Goal: Use online tool/utility: Utilize a website feature to perform a specific function

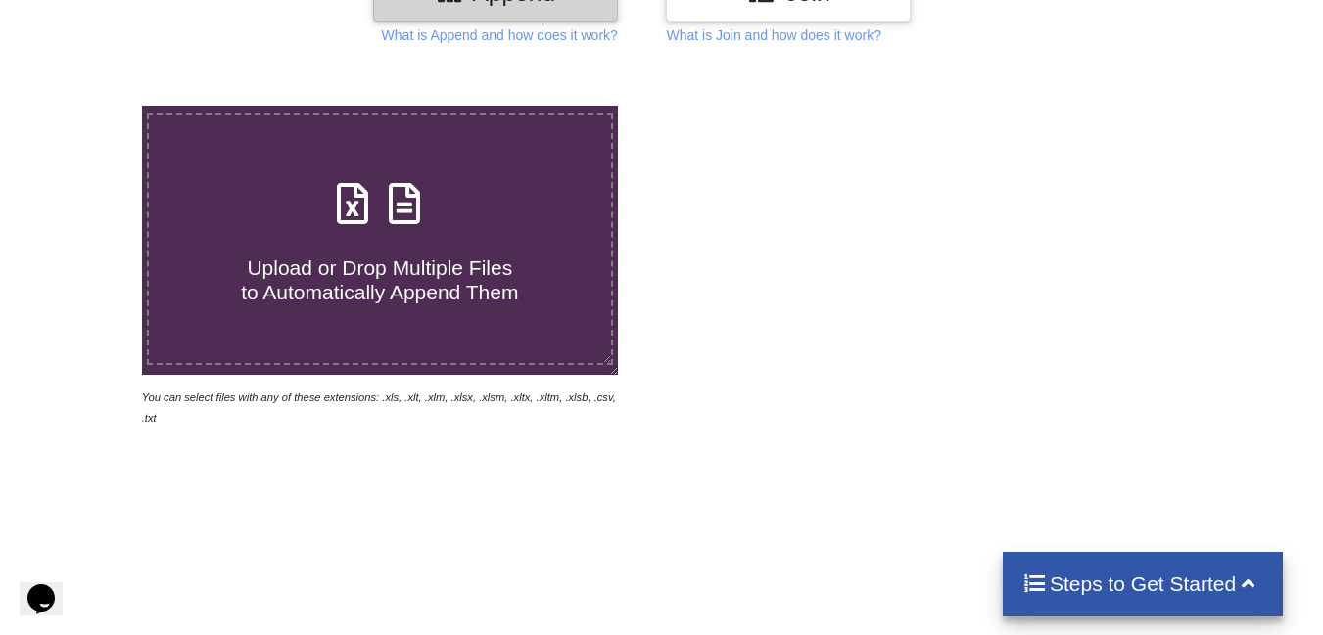
click at [364, 214] on icon at bounding box center [352, 193] width 49 height 41
click at [88, 106] on input "Upload or Drop Multiple Files to Automatically Append Them" at bounding box center [88, 106] width 0 height 0
type input "C:\fakepath\USL 913146 (SA) 02092025-SLCB-[DATE]-[DATE].xlsx"
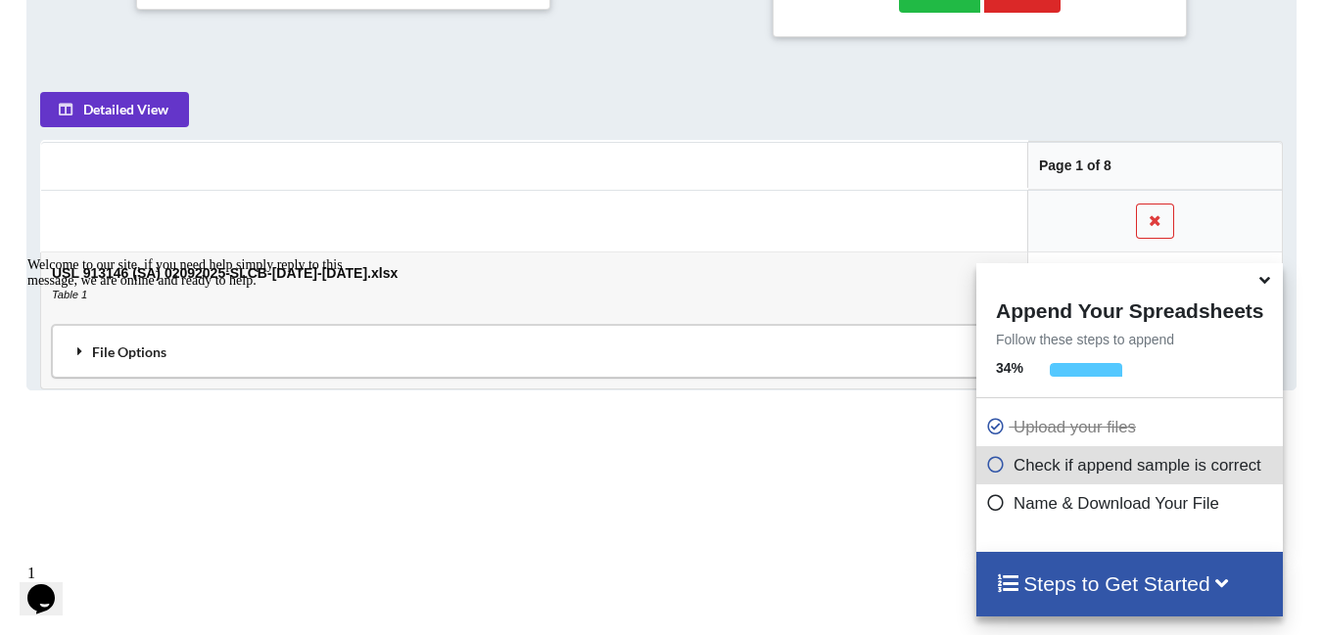
scroll to position [1051, 0]
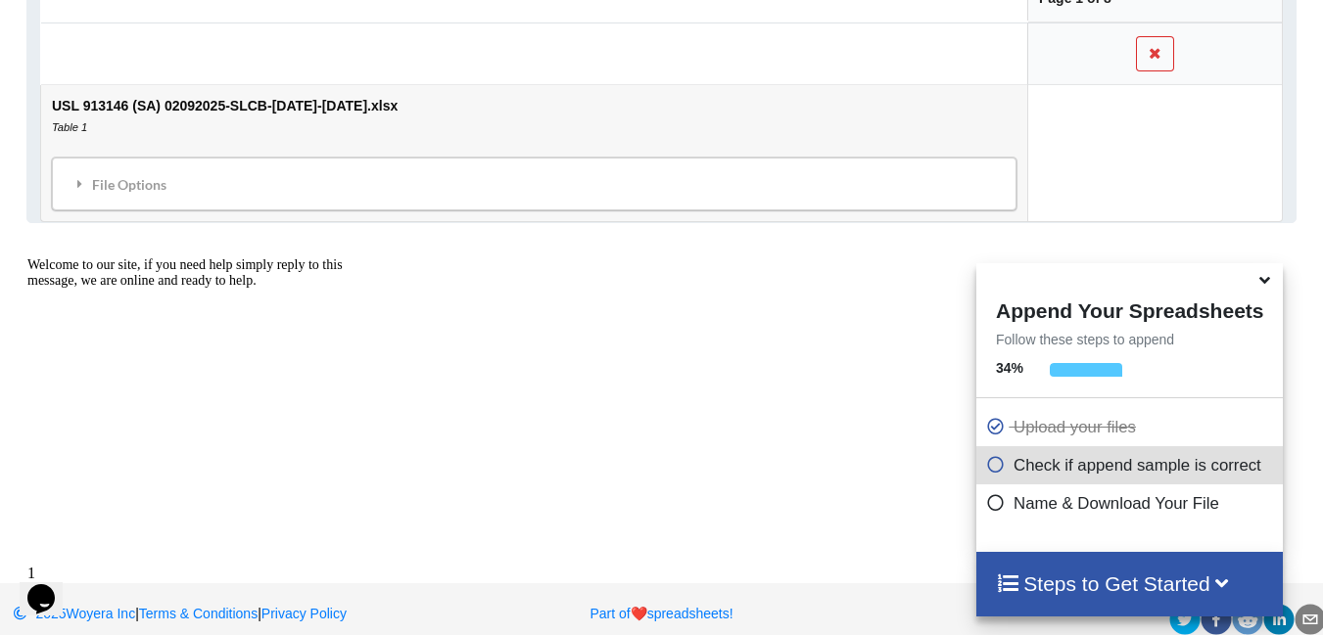
click at [54, 584] on icon "Chat widget" at bounding box center [40, 598] width 27 height 29
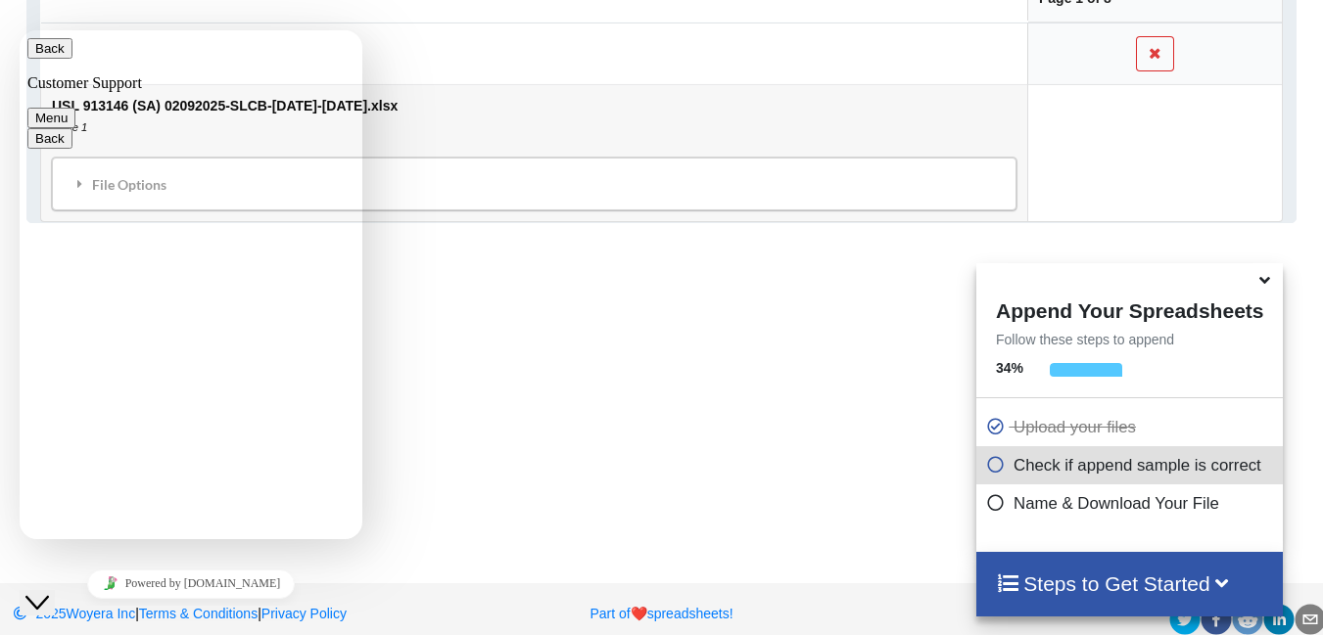
click at [75, 108] on button "Menu" at bounding box center [51, 118] width 48 height 21
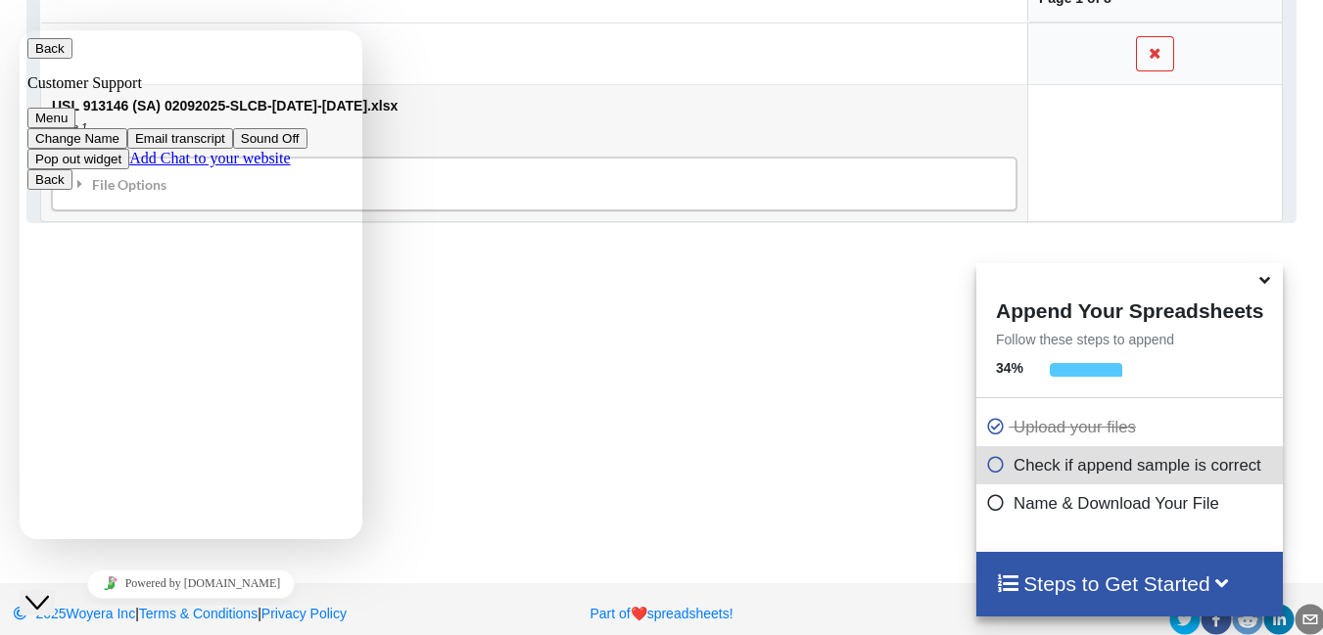
click at [166, 74] on p "Customer Support" at bounding box center [190, 83] width 327 height 18
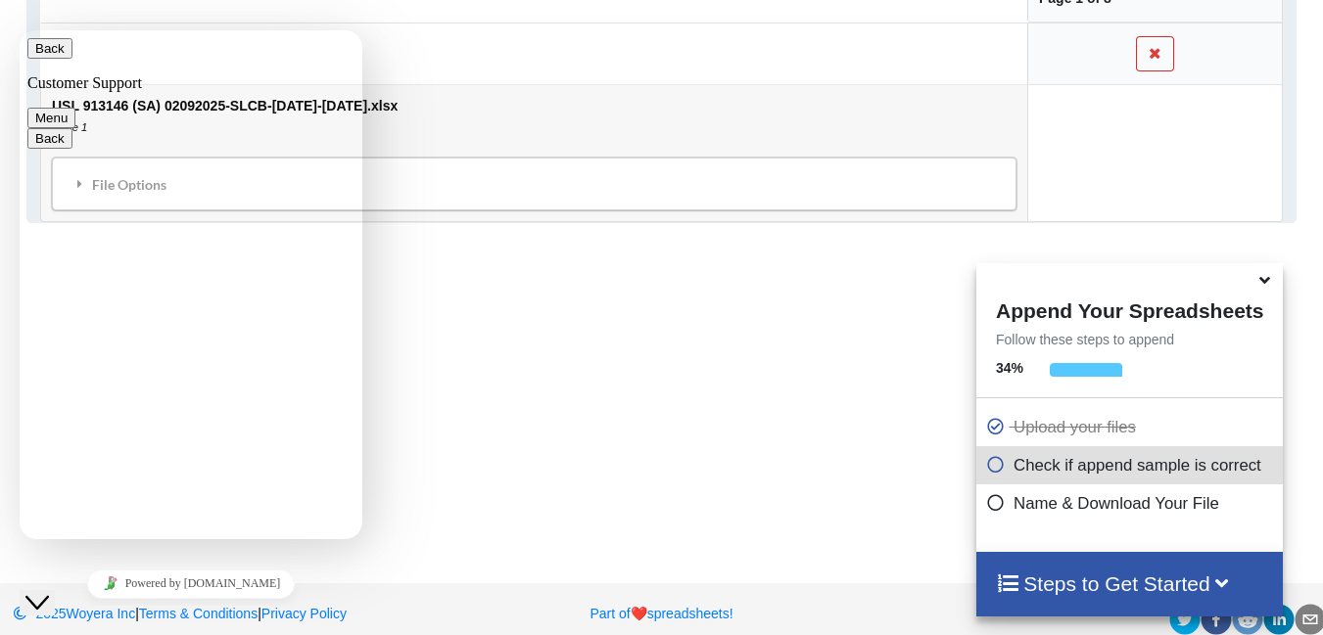
click at [49, 591] on icon "Close Chat This icon closes the chat window." at bounding box center [36, 602] width 23 height 23
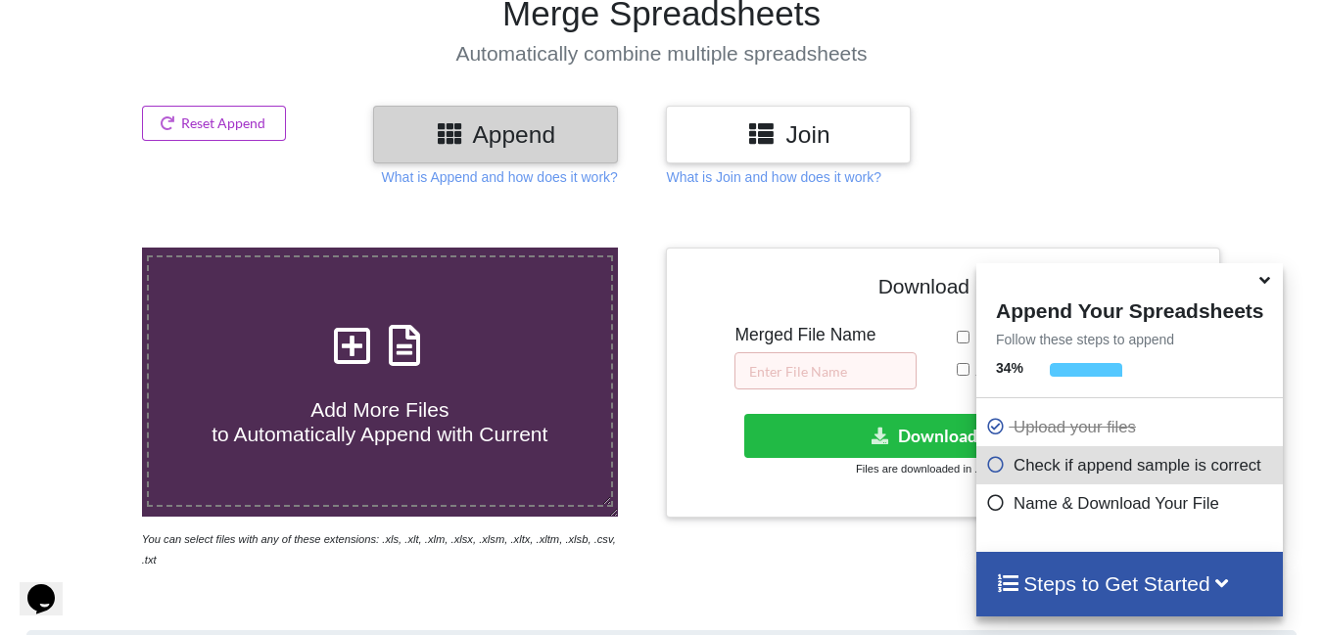
scroll to position [366, 0]
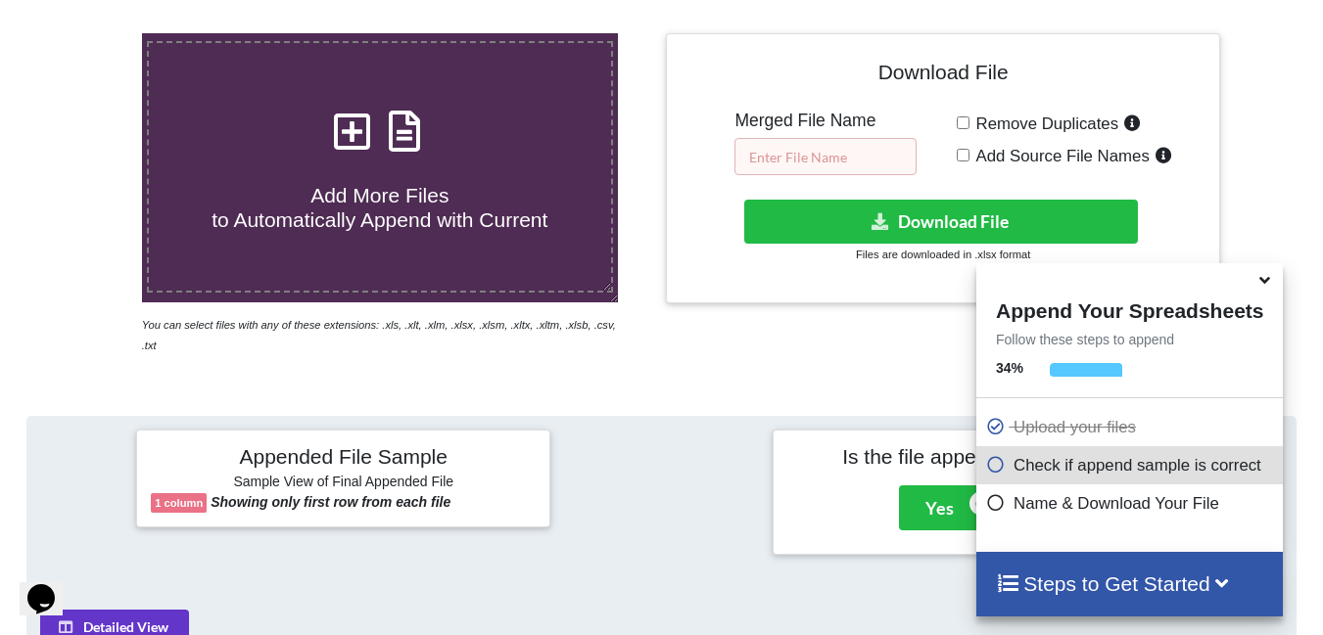
click at [871, 160] on input "text" at bounding box center [825, 156] width 182 height 37
click at [829, 161] on input "text" at bounding box center [825, 156] width 182 height 37
click at [958, 157] on input "Add Source File Names" at bounding box center [962, 155] width 13 height 13
checkbox input "true"
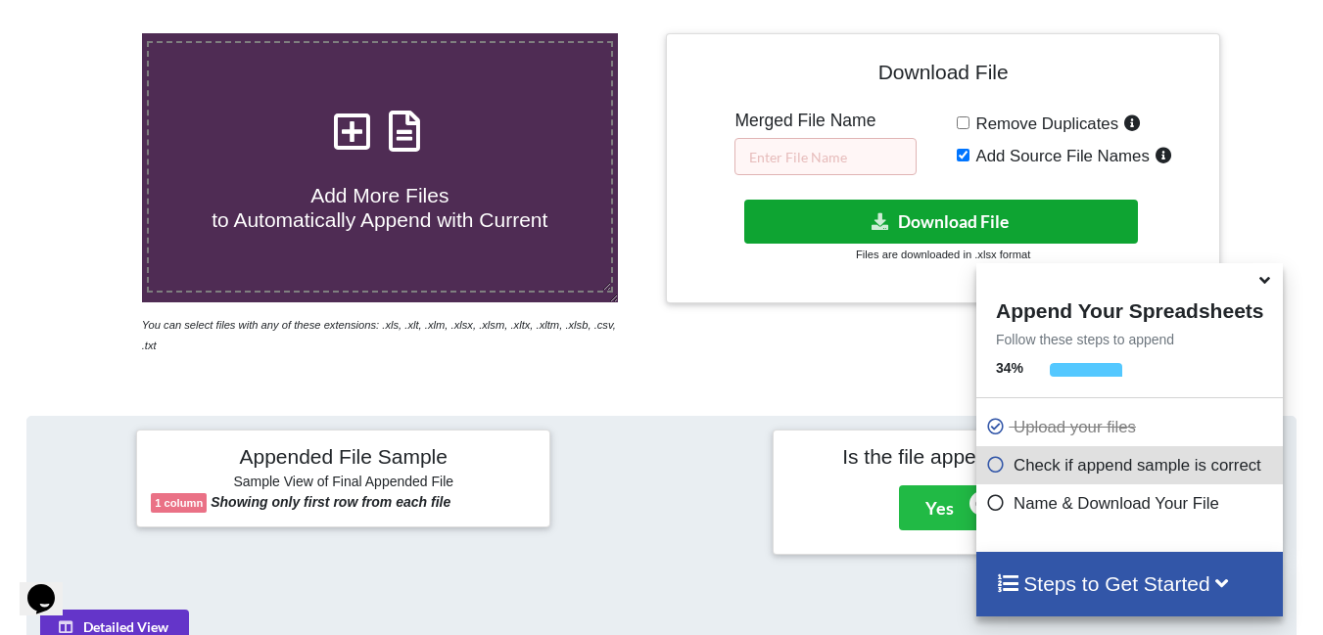
click at [941, 216] on button "Download File" at bounding box center [941, 222] width 394 height 44
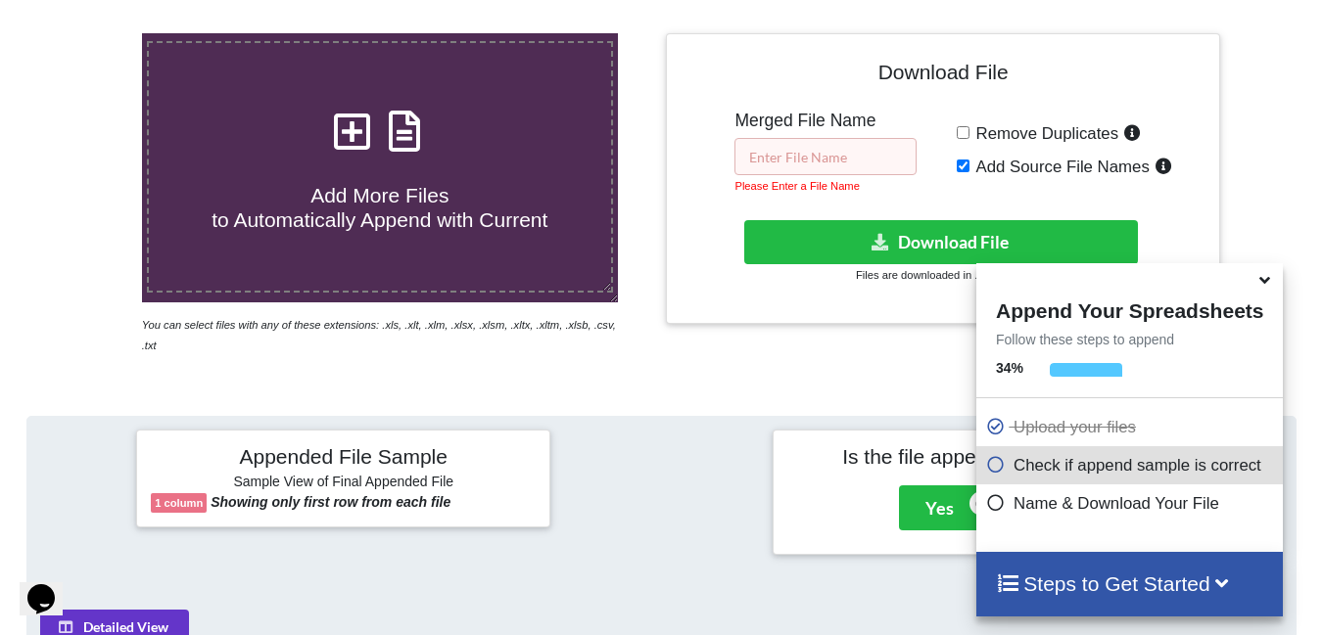
click at [830, 155] on input "text" at bounding box center [825, 156] width 182 height 37
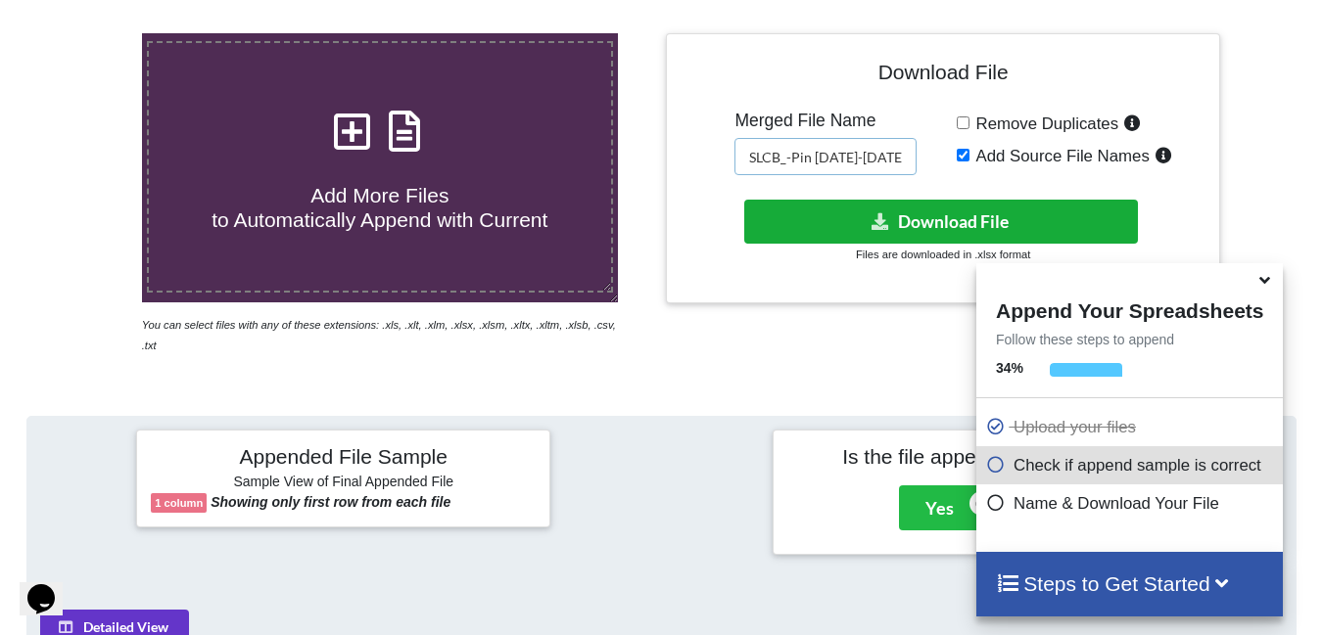
type input "SLCB_-Pin [DATE]-[DATE]"
click at [1013, 220] on button "Download File" at bounding box center [941, 222] width 394 height 44
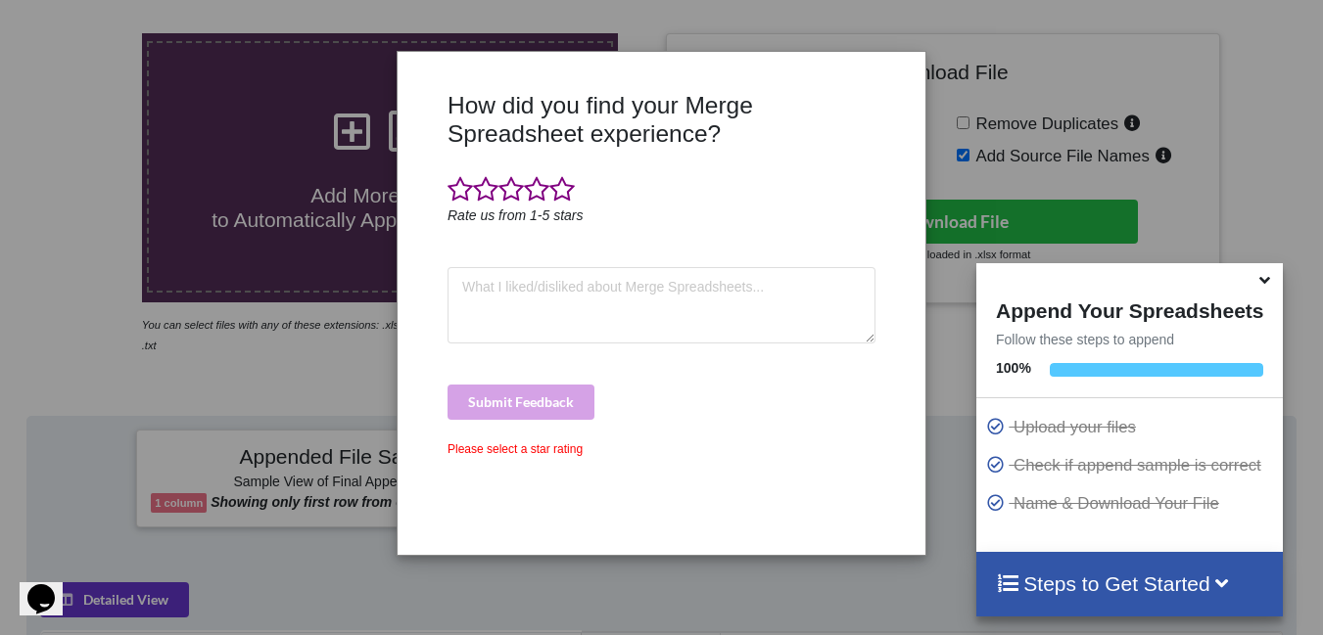
click at [1320, 111] on div "How did you find your Merge Spreadsheet experience? Rate us from 1-5 stars Subm…" at bounding box center [661, 317] width 1323 height 635
click at [530, 570] on div "How did you find your Merge Spreadsheet experience? Rate us from 1-5 stars Subm…" at bounding box center [661, 317] width 1323 height 635
click at [1047, 47] on div "How did you find your Merge Spreadsheet experience? Rate us from 1-5 stars Subm…" at bounding box center [661, 317] width 1323 height 635
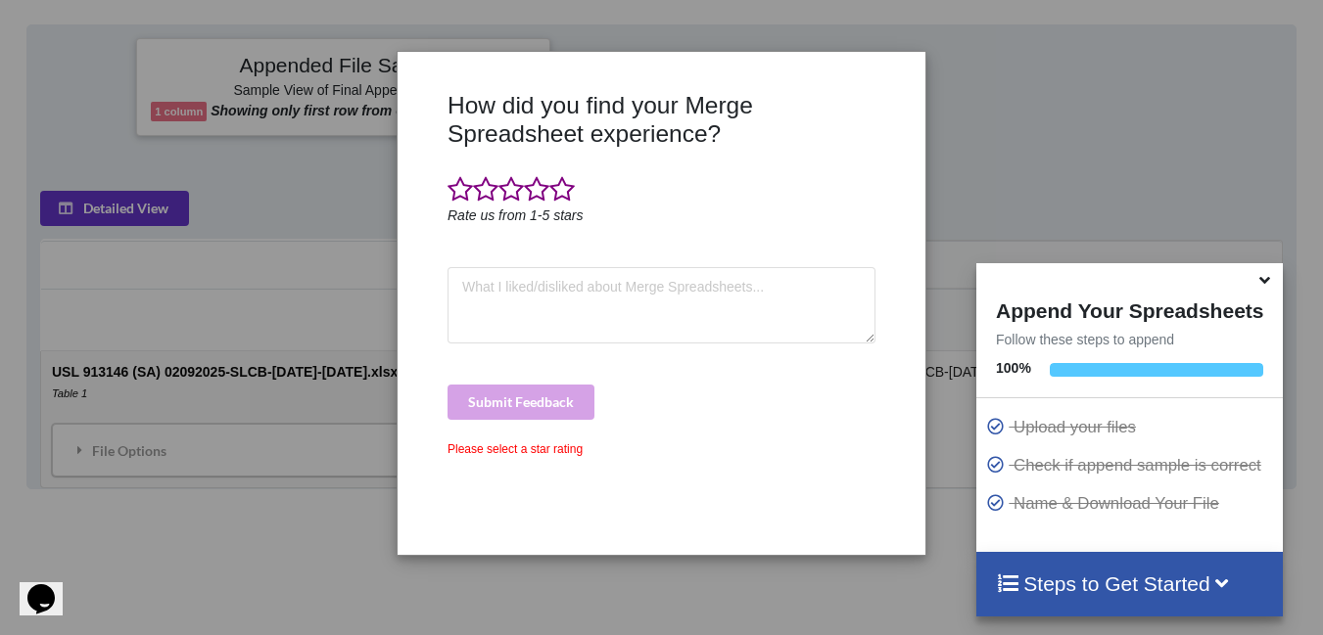
scroll to position [856, 0]
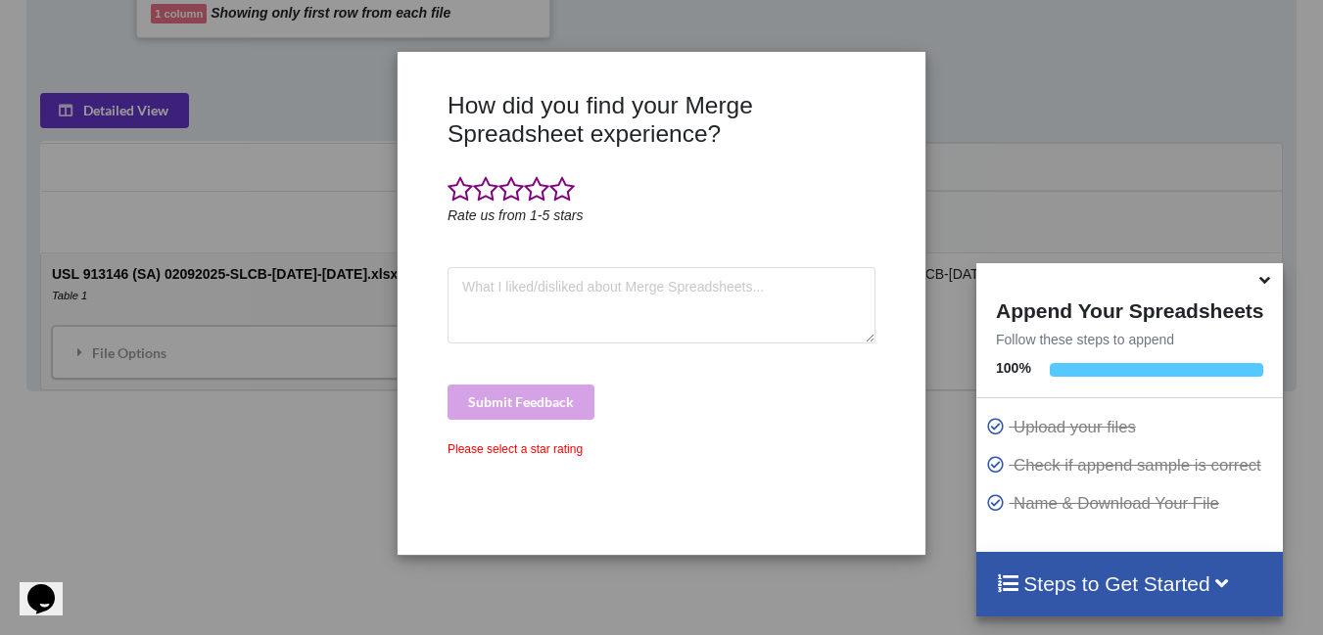
click at [227, 443] on div "How did you find your Merge Spreadsheet experience? Rate us from 1-5 stars Subm…" at bounding box center [661, 317] width 1323 height 635
click at [227, 442] on div "How did you find your Merge Spreadsheet experience? Rate us from 1-5 stars Subm…" at bounding box center [661, 317] width 1323 height 635
click at [577, 305] on textarea at bounding box center [661, 305] width 428 height 76
click at [627, 116] on h3 "How did you find your Merge Spreadsheet experience?" at bounding box center [661, 120] width 428 height 58
click at [1027, 139] on div "How did you find your Merge Spreadsheet experience? Rate us from 1-5 stars Subm…" at bounding box center [661, 317] width 1323 height 635
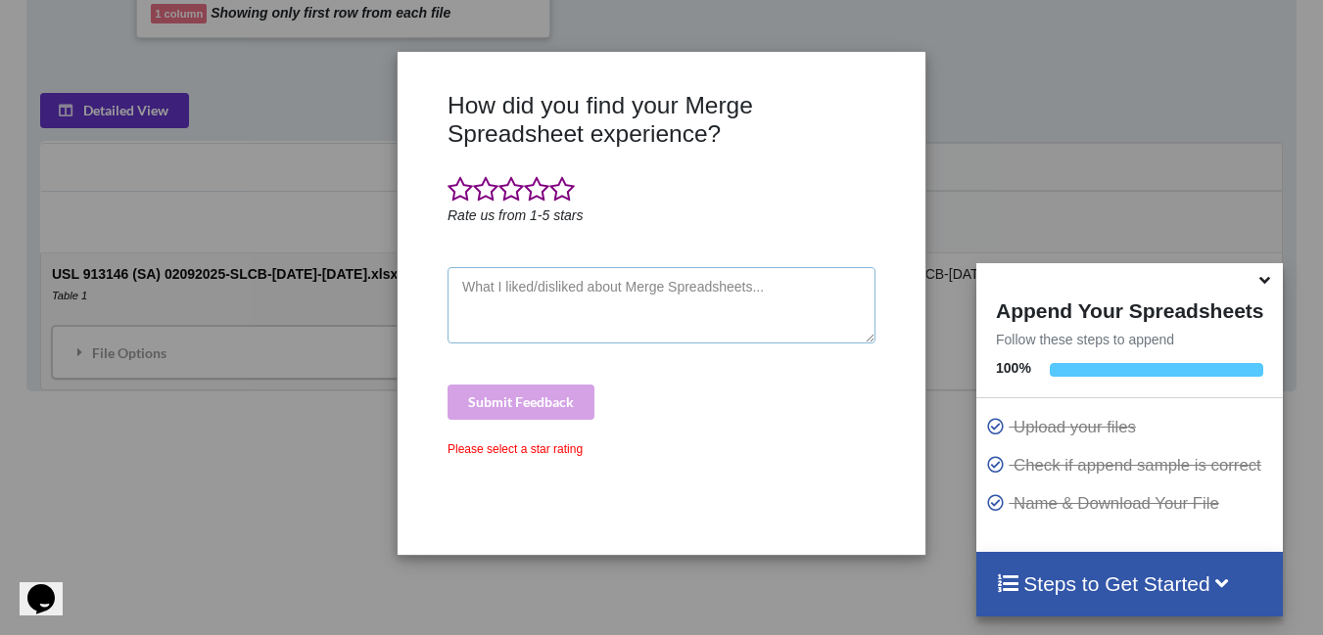
click at [666, 285] on textarea at bounding box center [661, 305] width 428 height 76
type textarea "lo"
click at [538, 452] on div "Please select a star rating" at bounding box center [661, 450] width 428 height 18
click at [477, 192] on span at bounding box center [485, 189] width 25 height 27
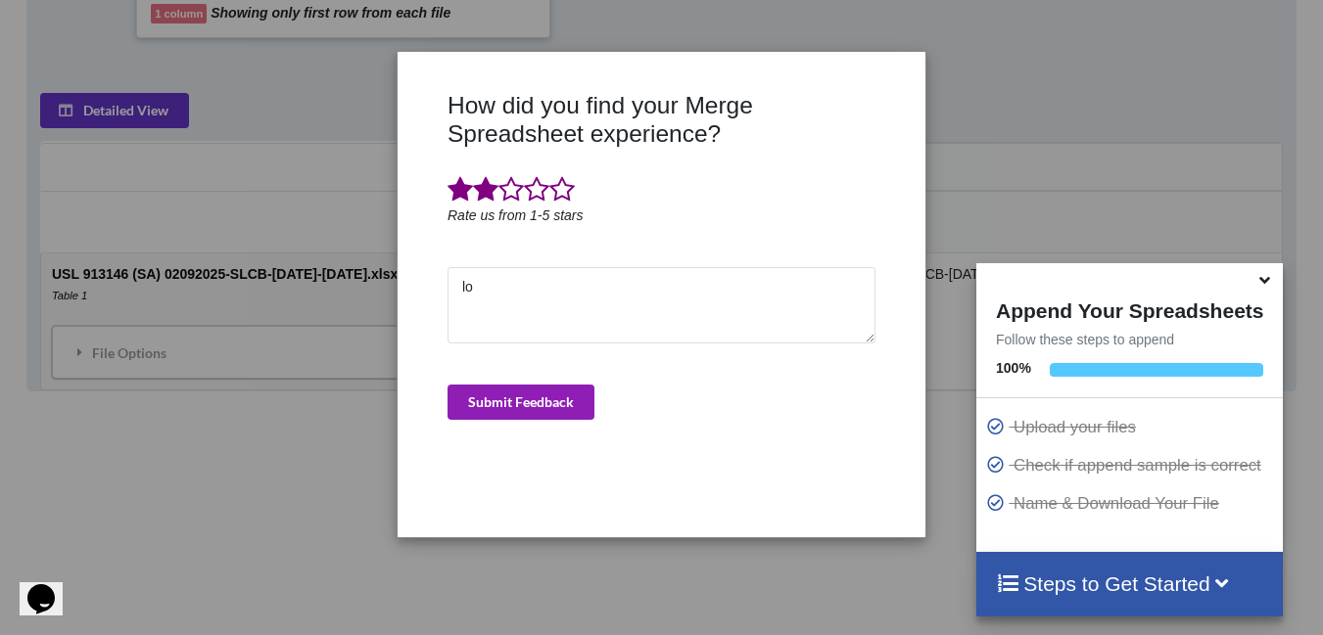
click at [568, 399] on button "Submit Feedback" at bounding box center [520, 402] width 147 height 35
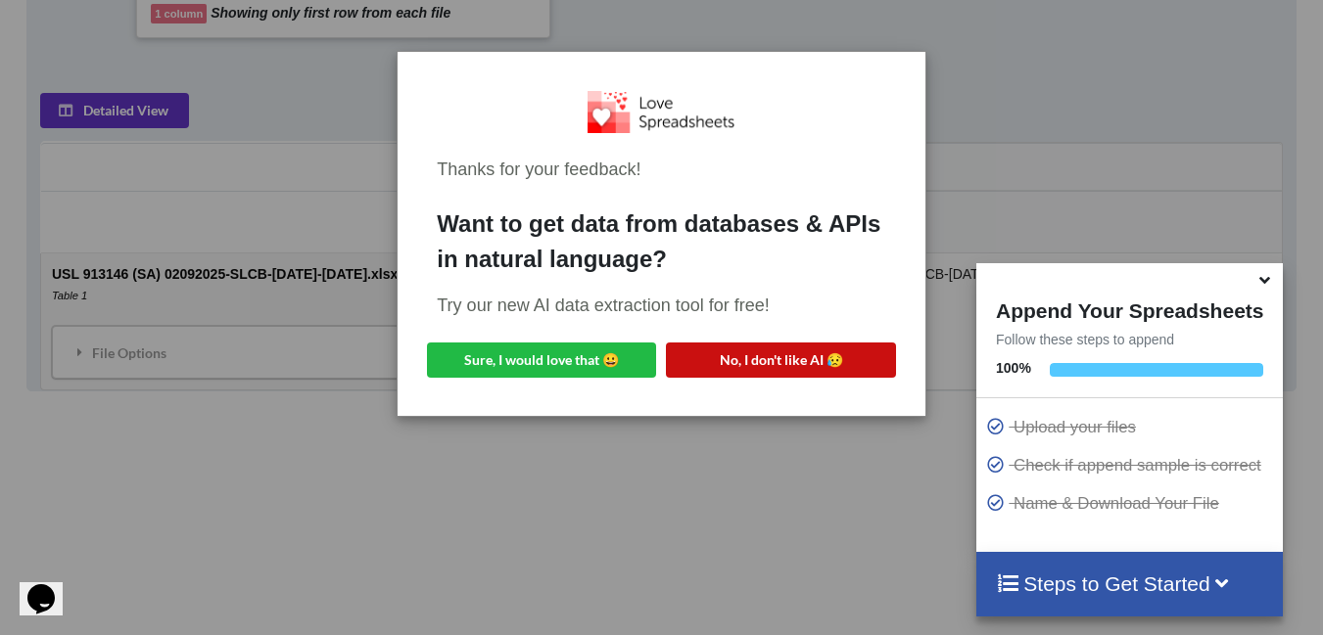
click at [772, 366] on button "No, I don't like AI 😥" at bounding box center [780, 360] width 229 height 35
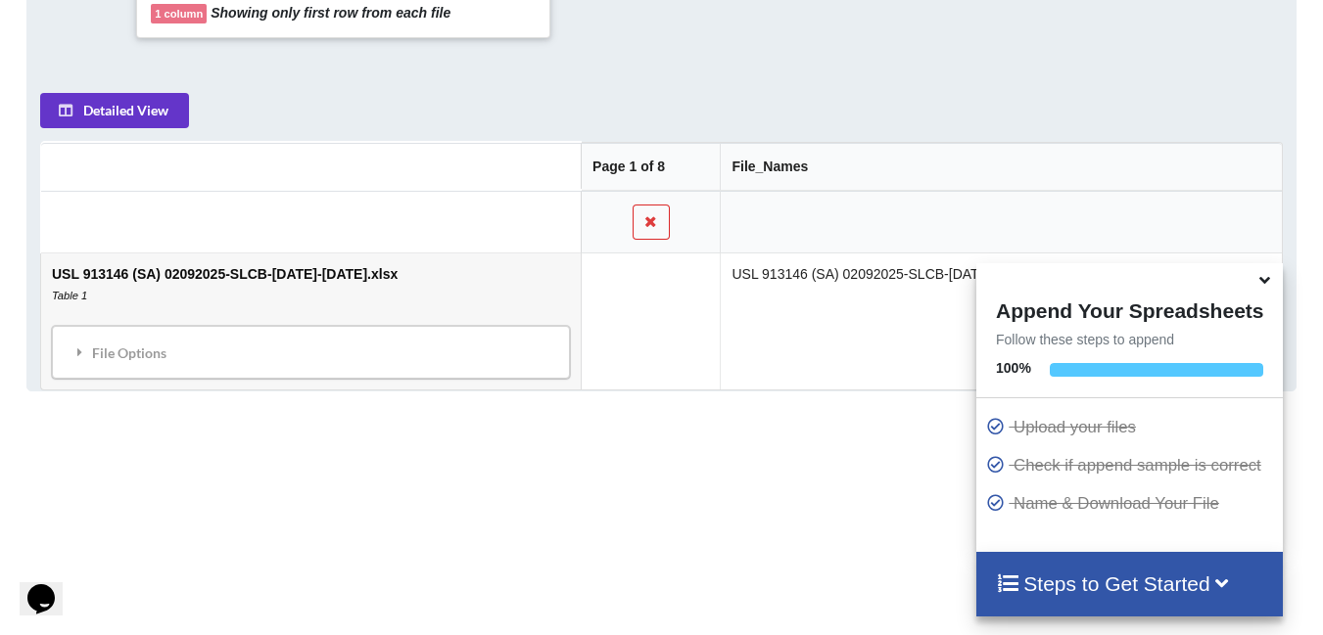
scroll to position [953, 0]
